Goal: Manage account settings

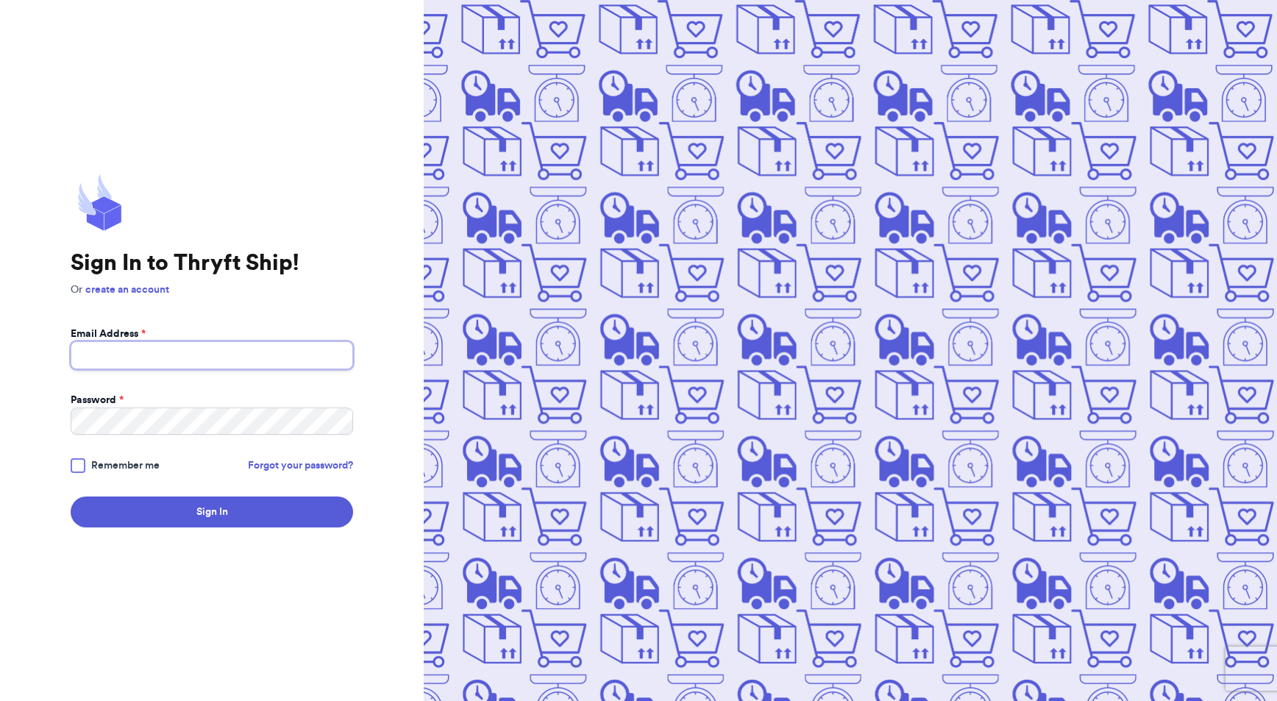
click at [153, 354] on input "Email Address *" at bounding box center [212, 355] width 283 height 28
type input "[EMAIL_ADDRESS][DOMAIN_NAME]"
click at [82, 467] on div at bounding box center [78, 465] width 15 height 15
click at [0, 0] on input "Remember me" at bounding box center [0, 0] width 0 height 0
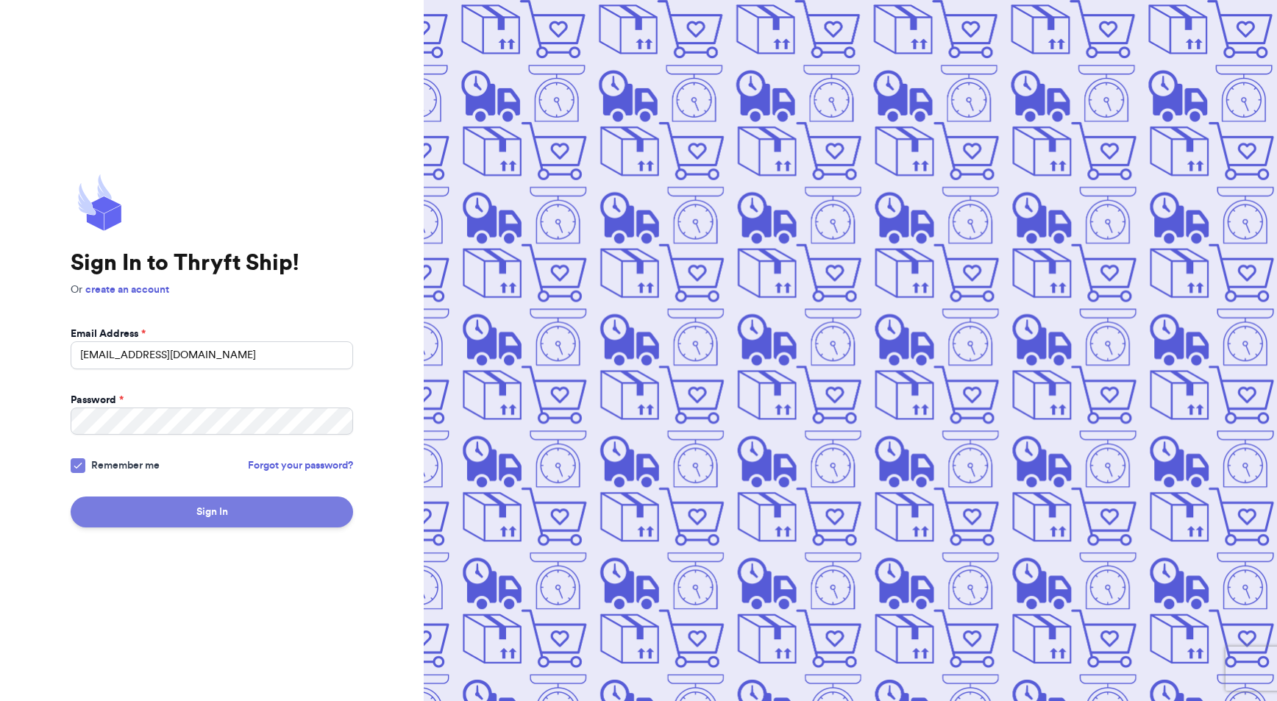
click at [180, 523] on button "Sign In" at bounding box center [212, 512] width 283 height 31
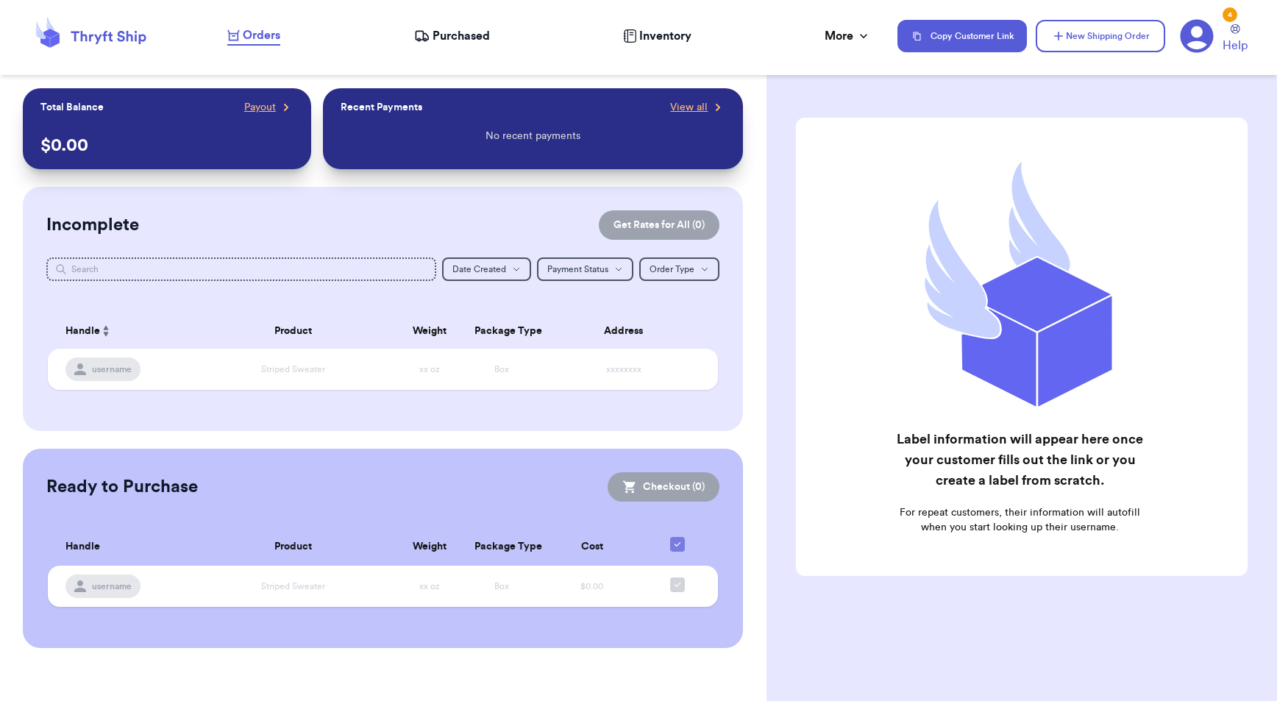
click at [455, 27] on span "Purchased" at bounding box center [461, 36] width 57 height 18
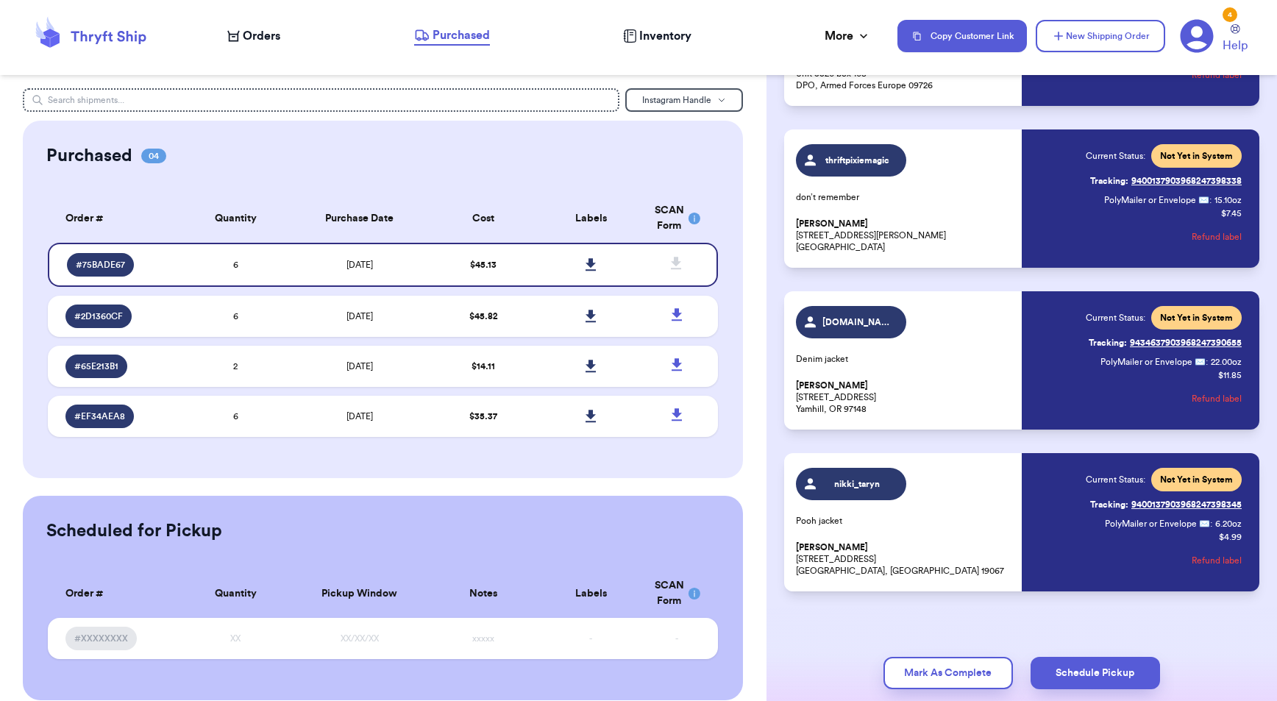
scroll to position [549, 0]
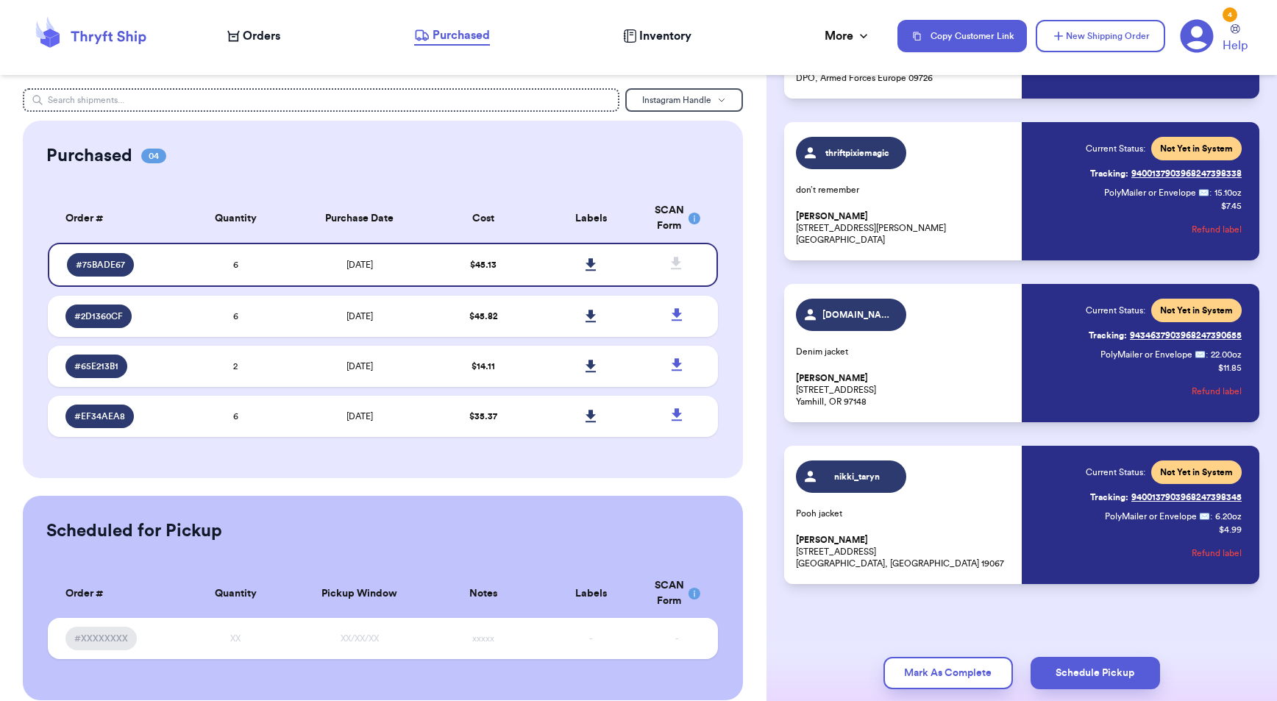
click at [706, 38] on icon at bounding box center [1197, 36] width 33 height 33
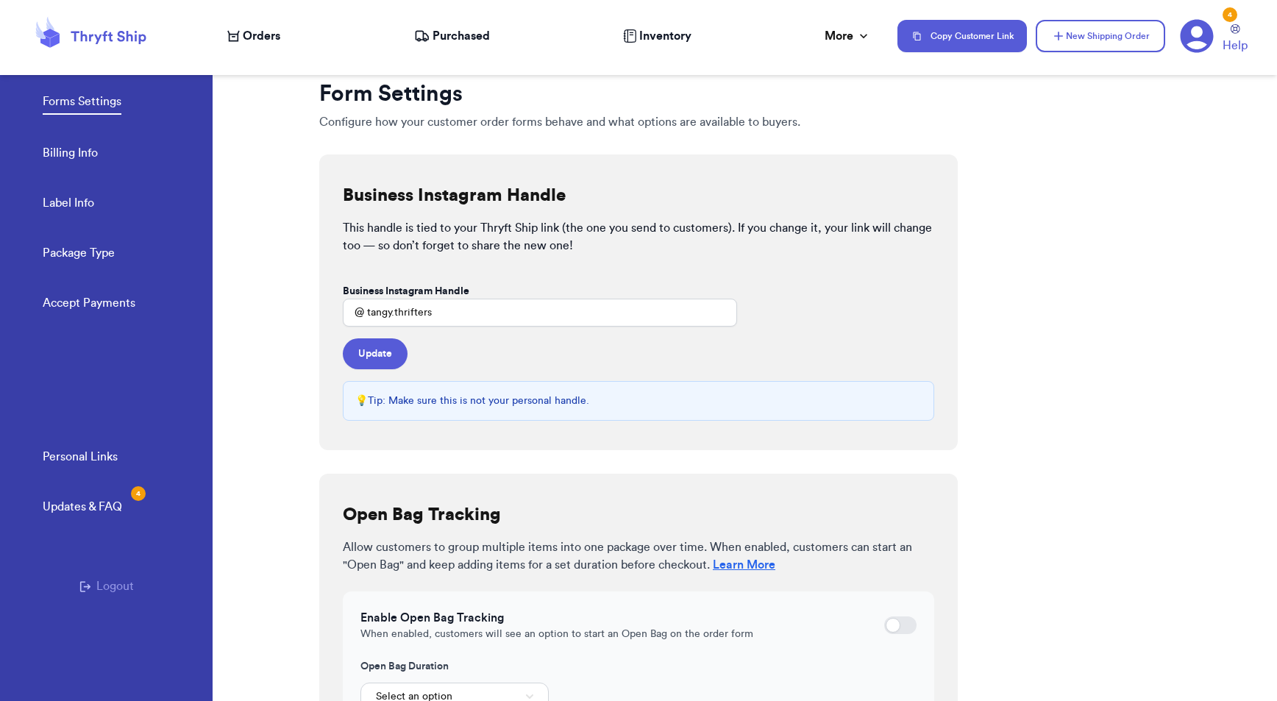
click at [74, 199] on link "Label Info" at bounding box center [69, 204] width 52 height 21
select select "MI"
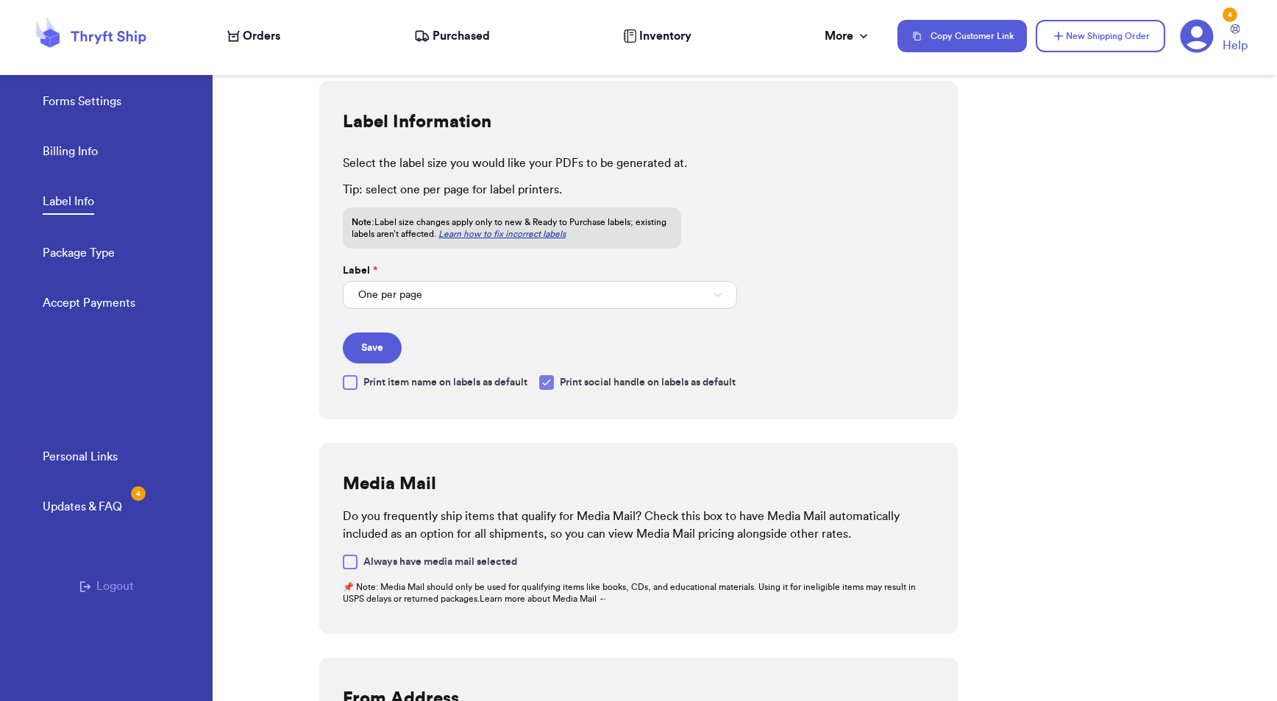
click at [429, 40] on icon at bounding box center [421, 36] width 15 height 15
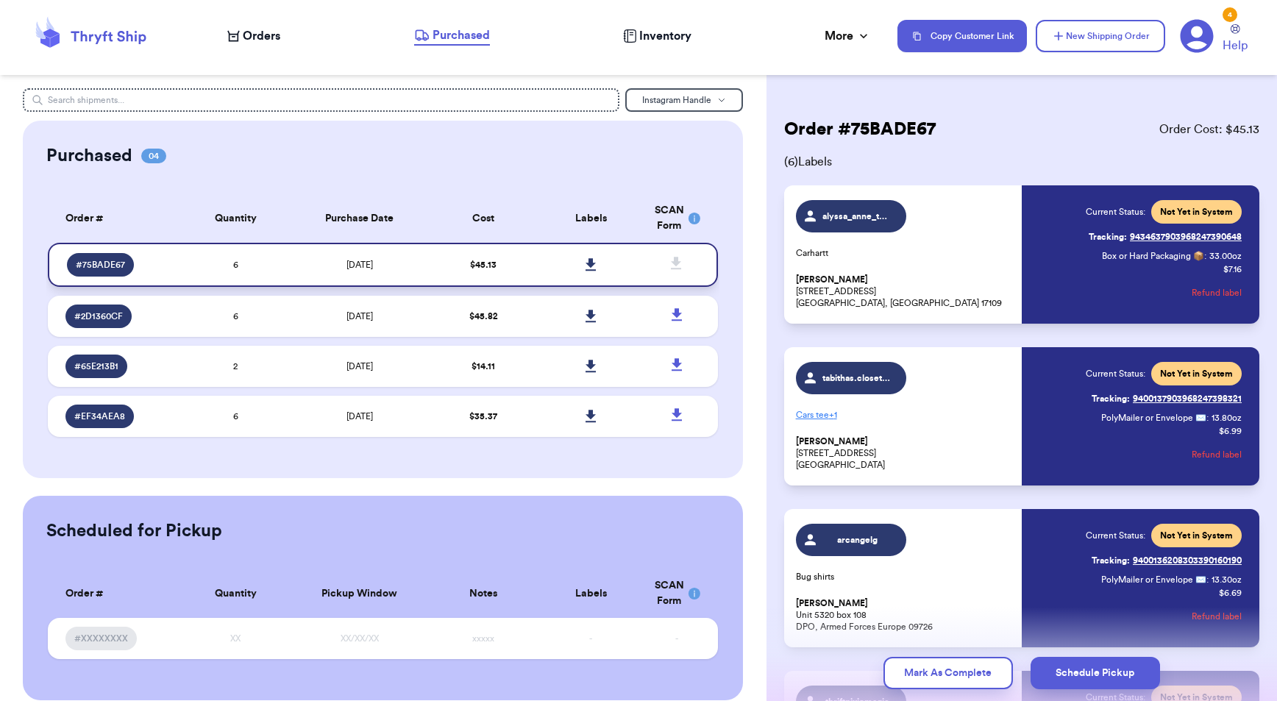
click at [586, 259] on icon at bounding box center [591, 264] width 10 height 13
